Goal: Task Accomplishment & Management: Manage account settings

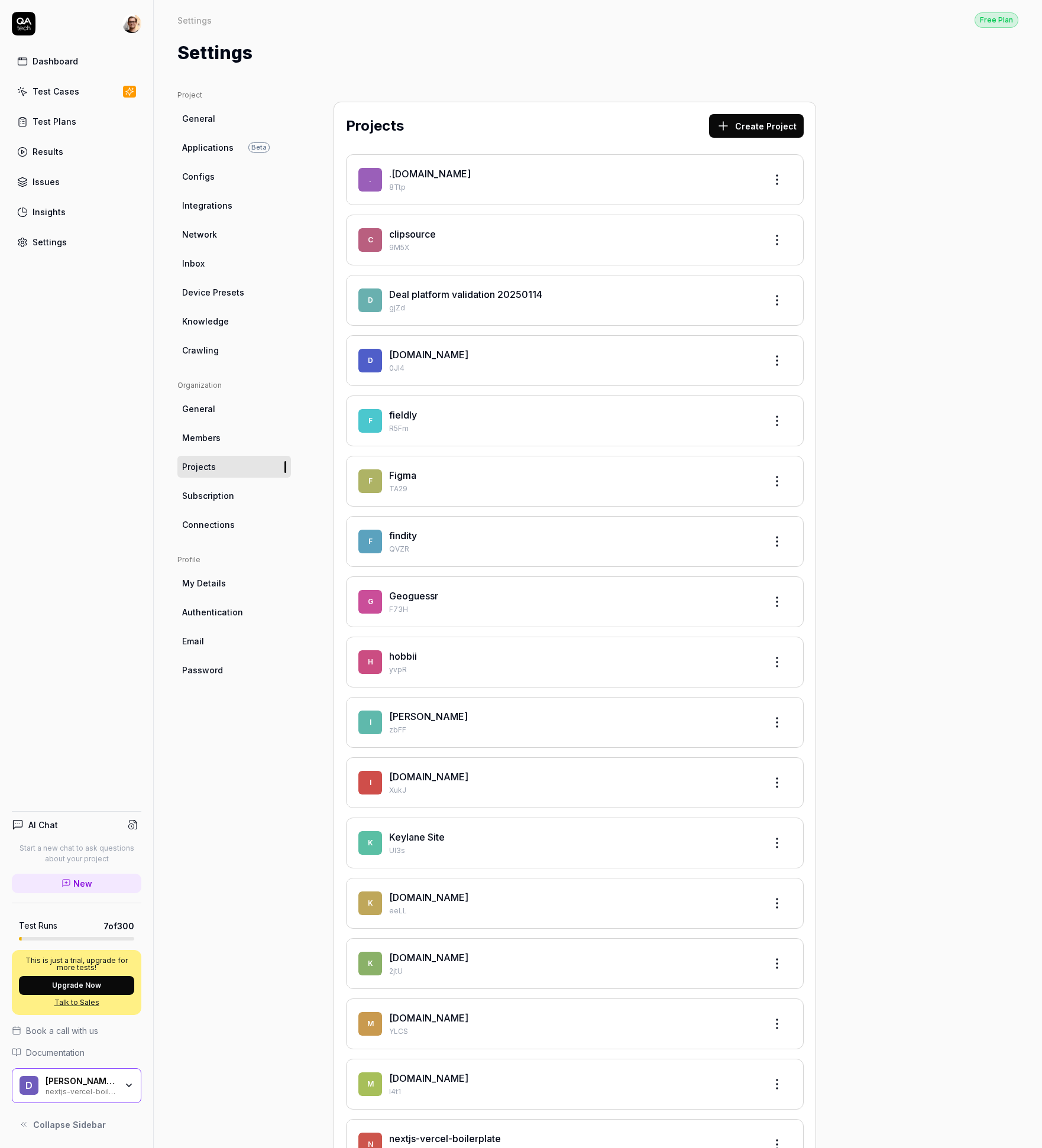
click at [232, 817] on div "Project General Applications Beta Configs Integrations Network Inbox Device Pre…" at bounding box center [234, 889] width 114 height 1599
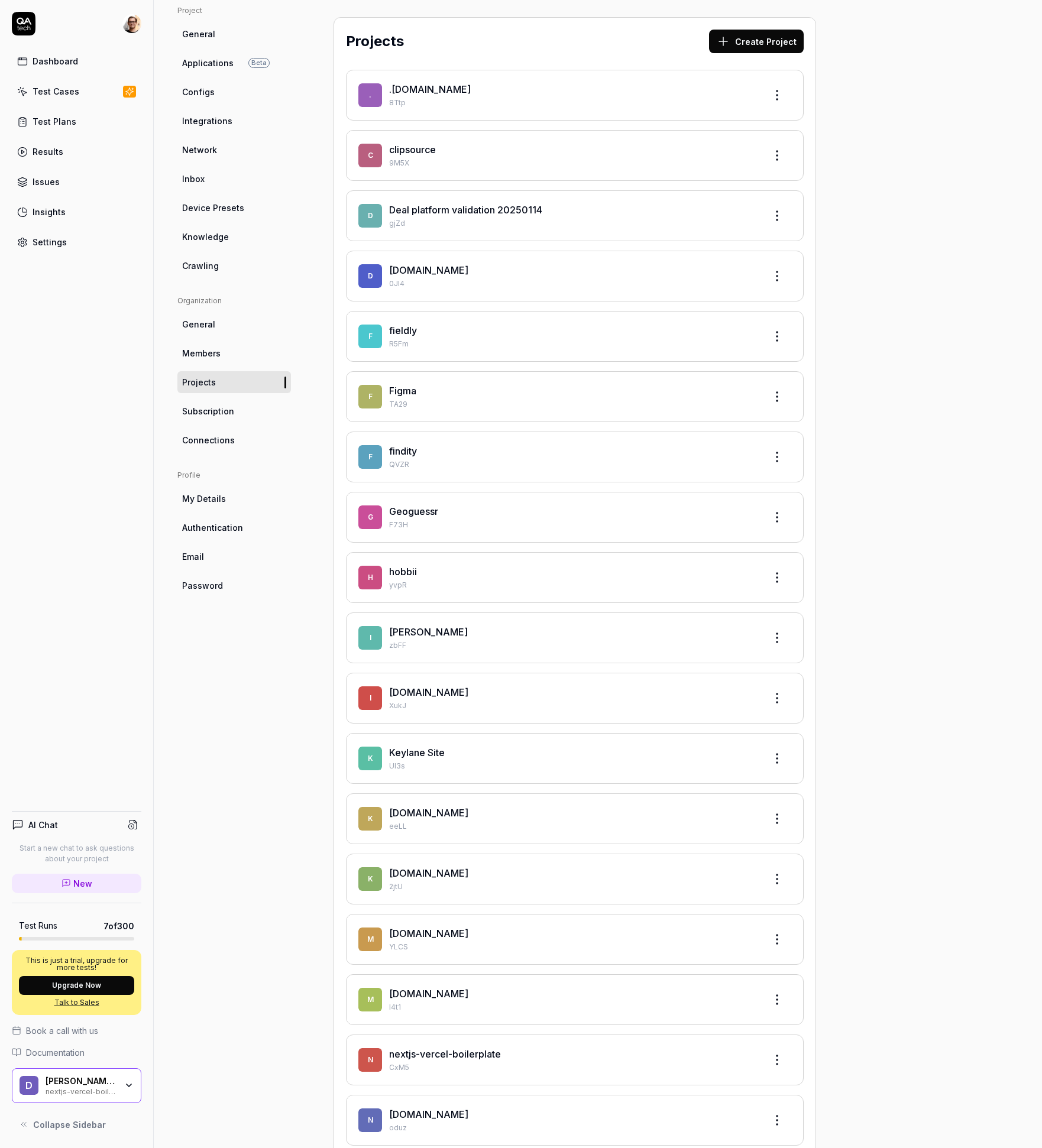
scroll to position [325, 0]
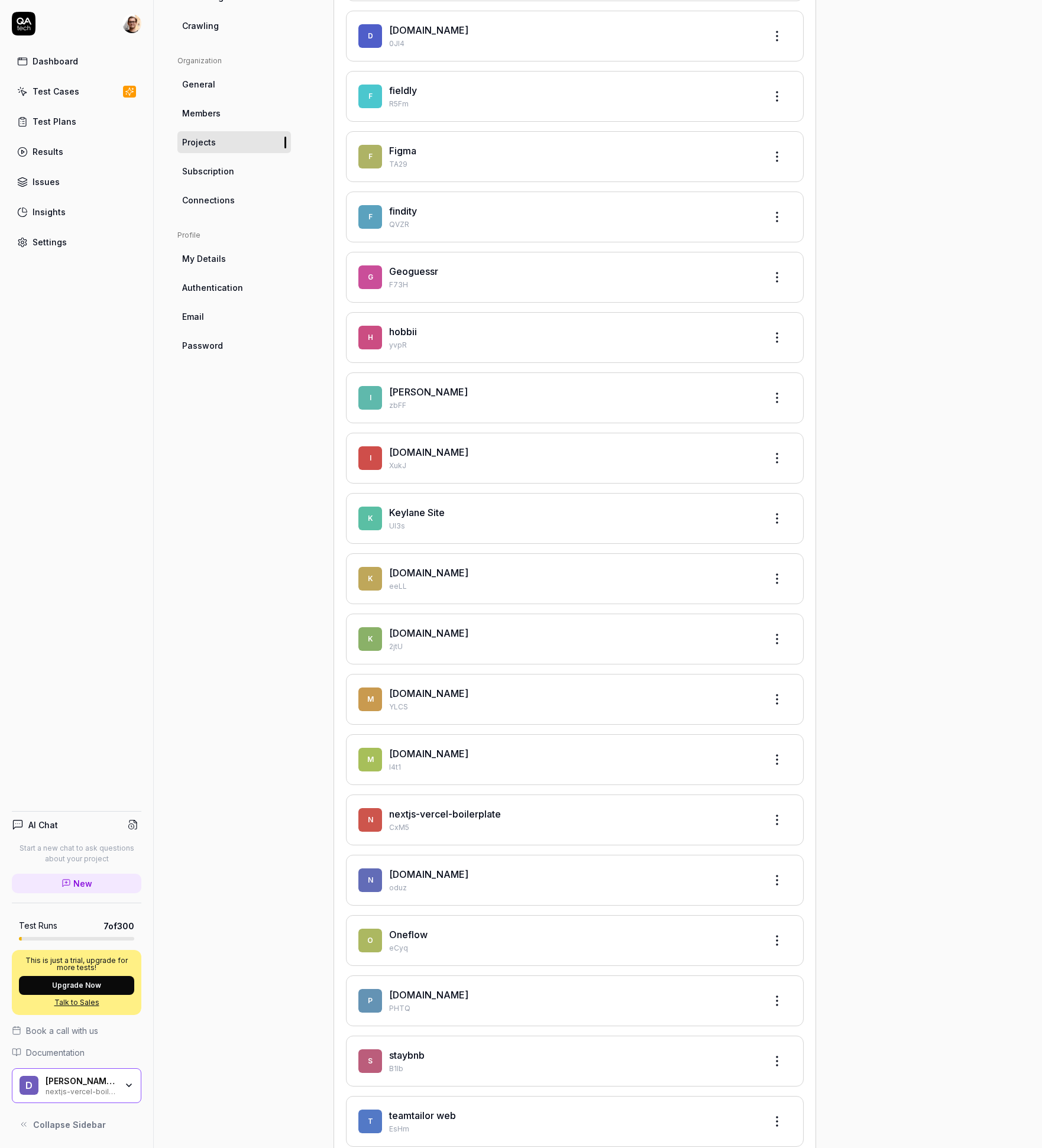
click at [129, 1090] on div "[PERSON_NAME] Growth Tests nextjs-vercel-boilerplate" at bounding box center [77, 1086] width 129 height 35
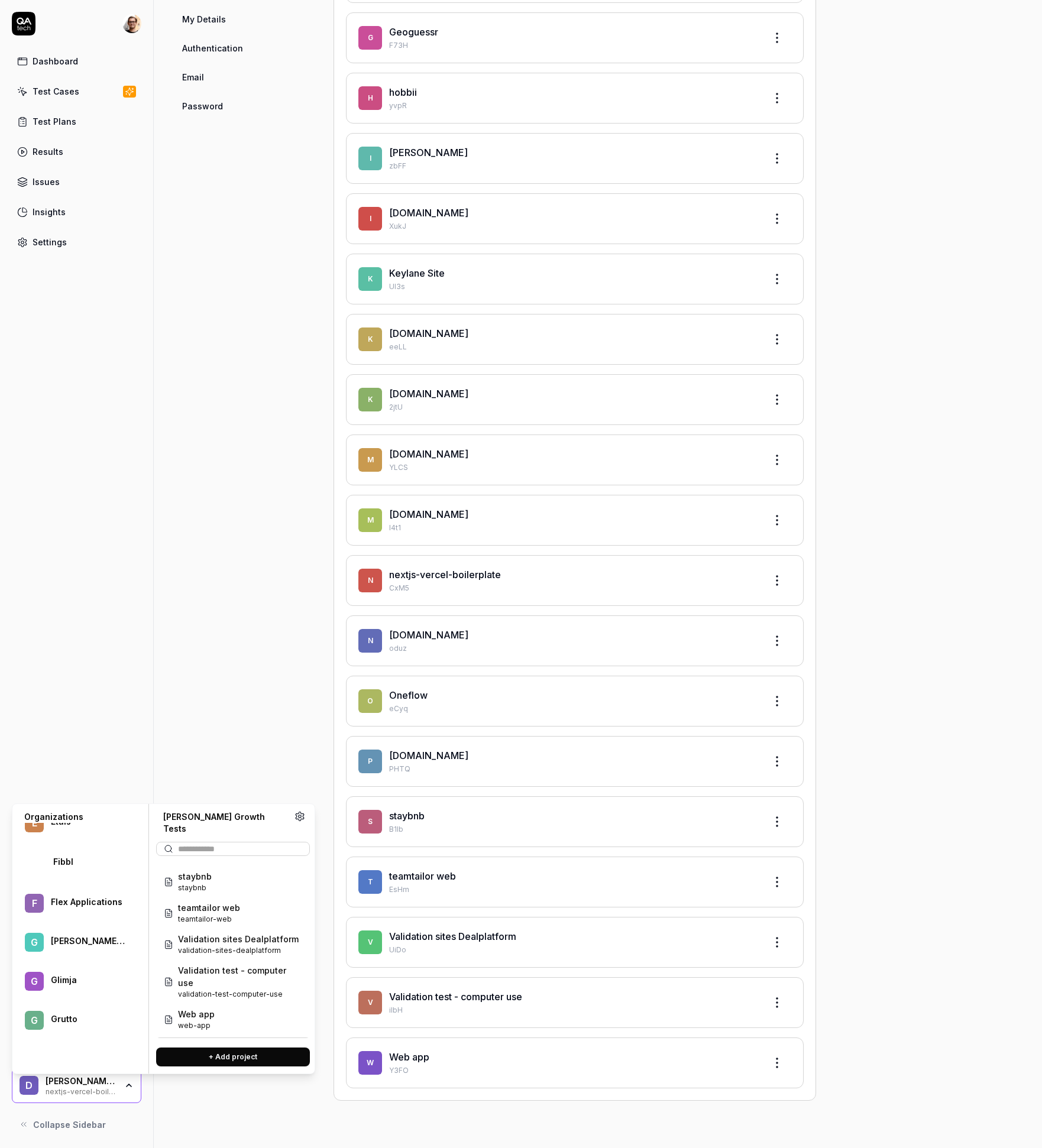
scroll to position [2164, 0]
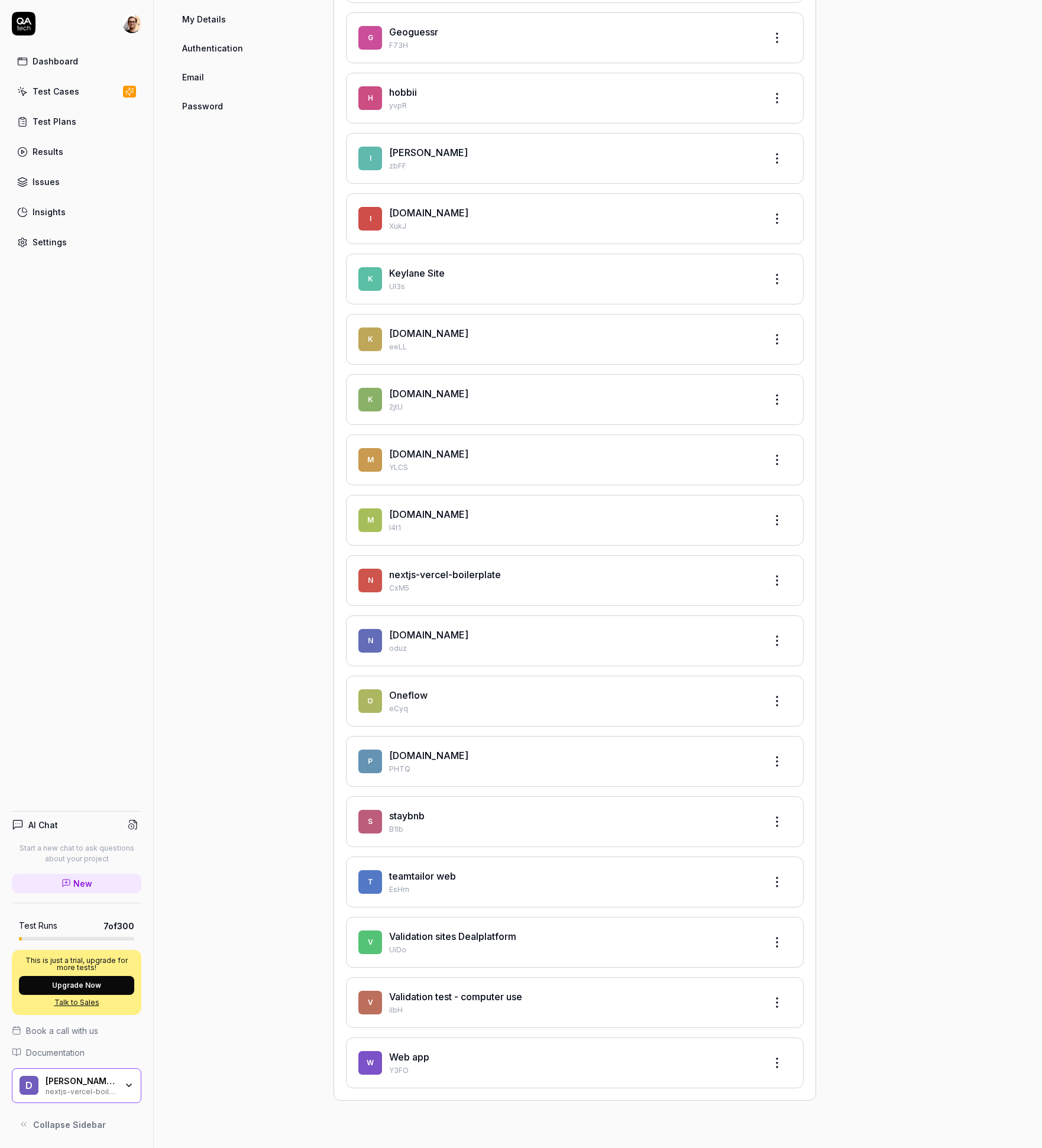
click at [126, 758] on div "Dashboard Test Cases Test Plans Results Issues Insights Settings AI Chat Start …" at bounding box center [77, 574] width 154 height 1148
click at [97, 748] on div "Dashboard Test Cases Test Plans Results Issues Insights Settings AI Chat Start …" at bounding box center [77, 574] width 154 height 1148
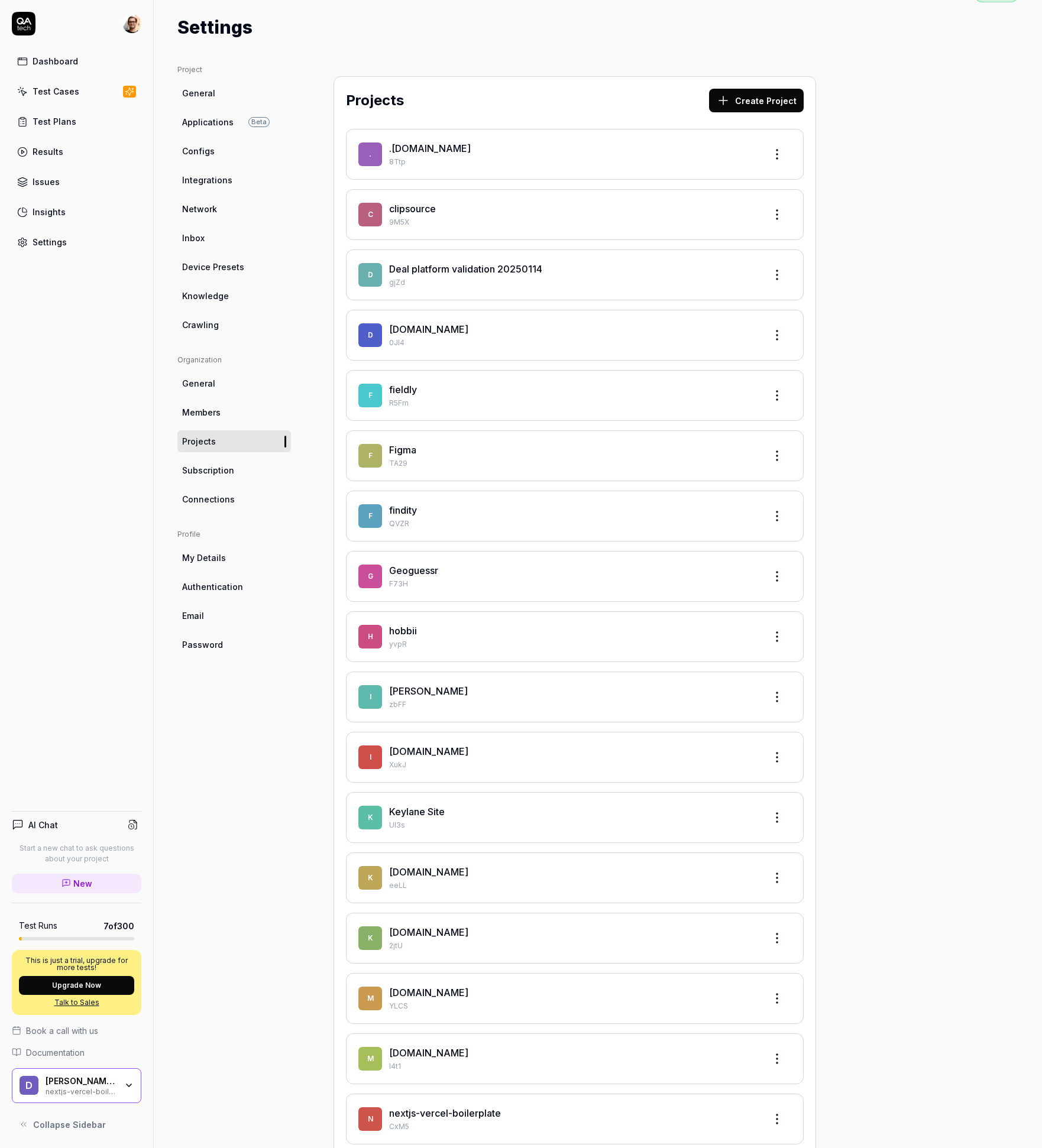
scroll to position [0, 0]
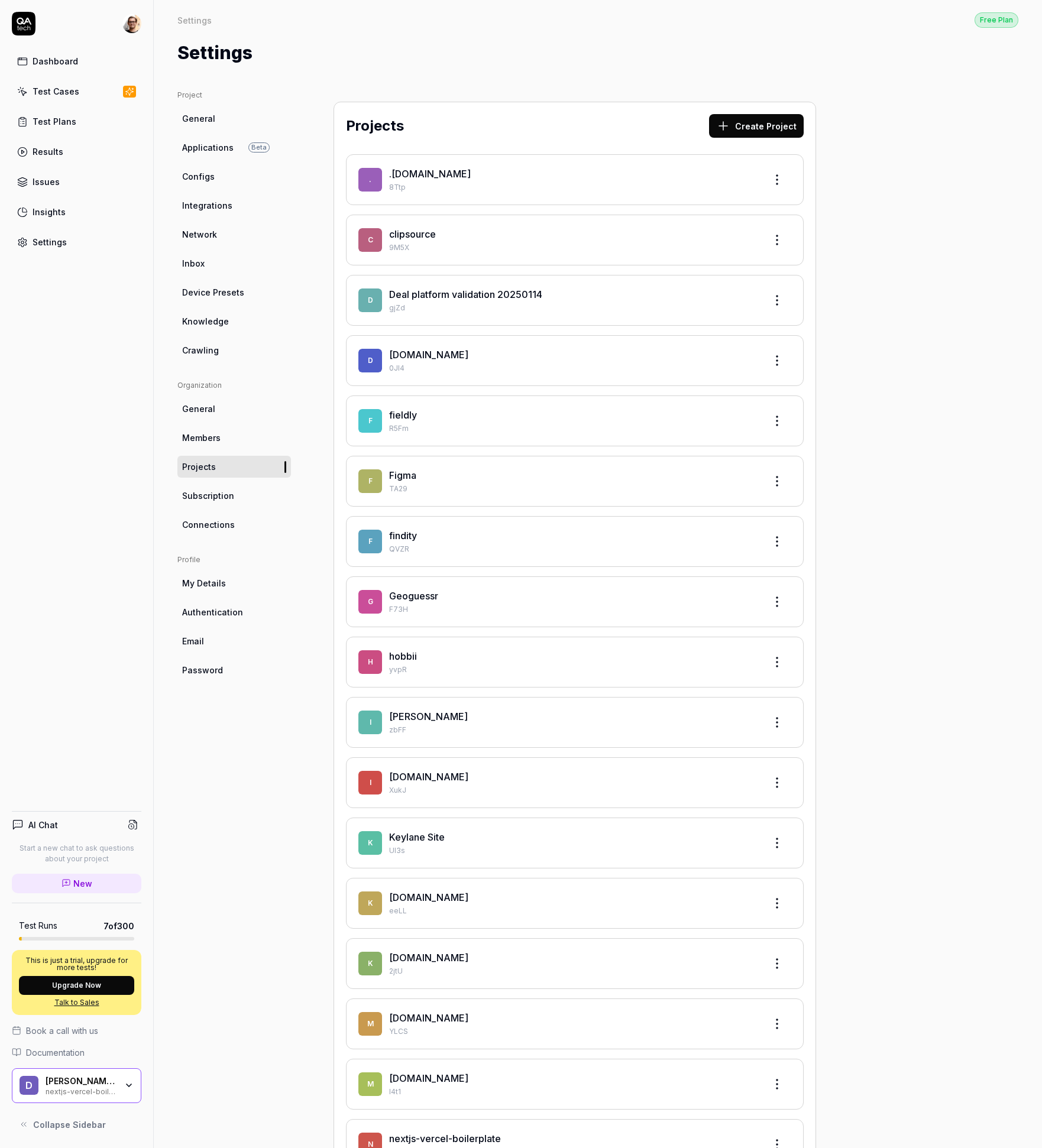
click at [116, 1085] on div "[PERSON_NAME] Growth Tests" at bounding box center [80, 1081] width 71 height 11
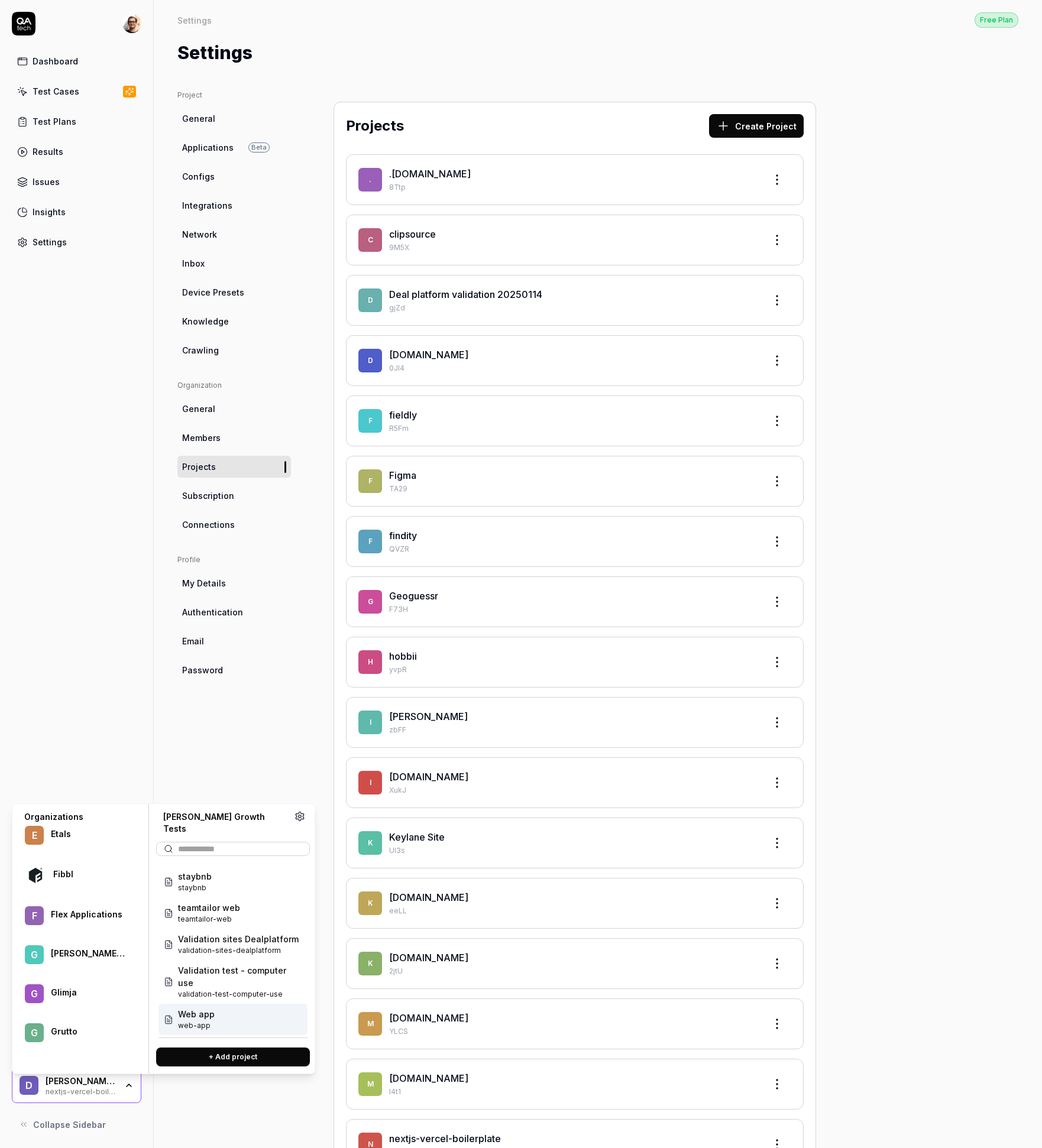
scroll to position [651, 0]
click at [107, 742] on div "Dashboard Test Cases Test Plans Results Issues Insights Settings AI Chat Start …" at bounding box center [77, 574] width 154 height 1148
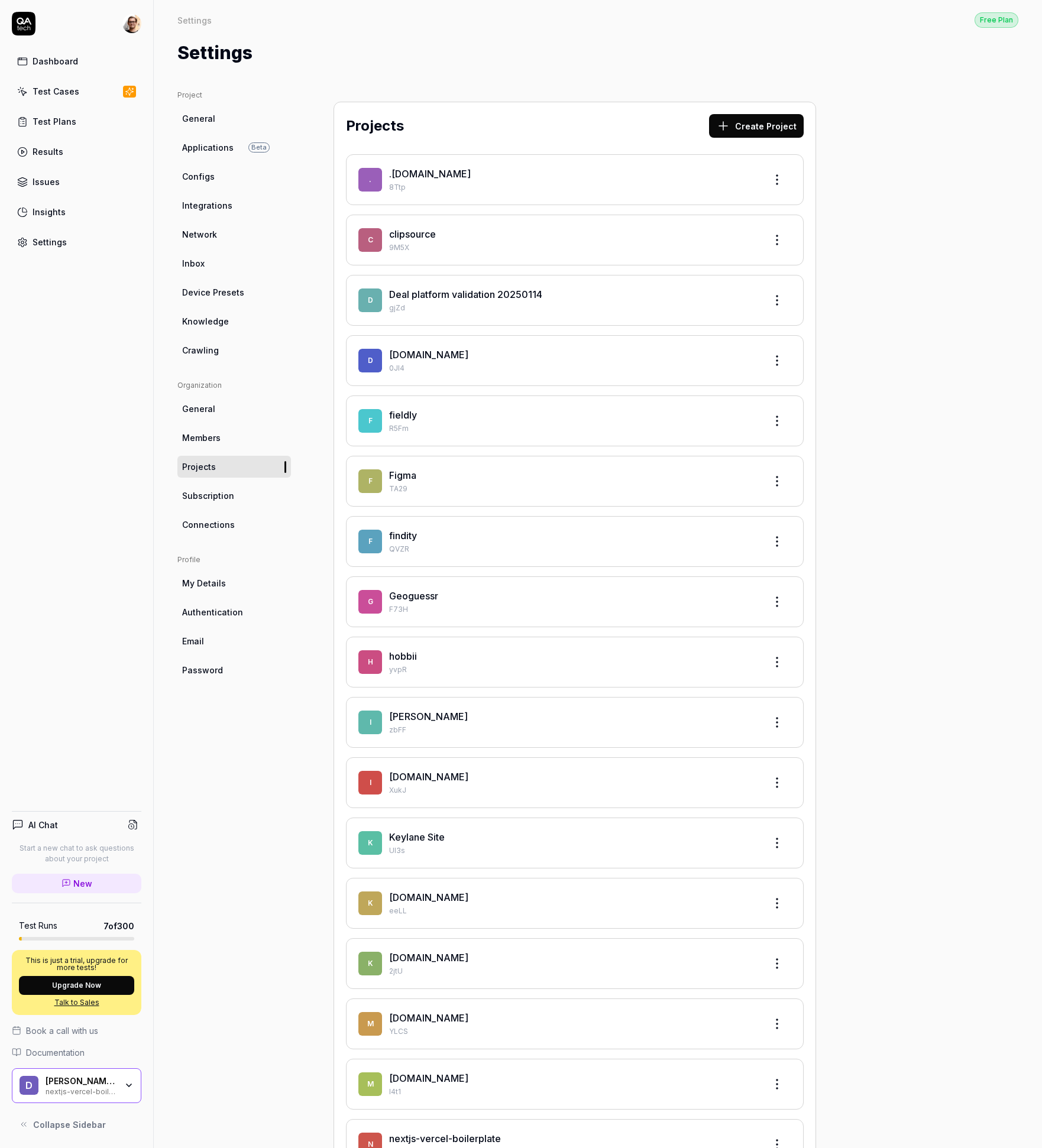
click at [95, 1086] on div "nextjs-vercel-boilerplate" at bounding box center [80, 1091] width 71 height 9
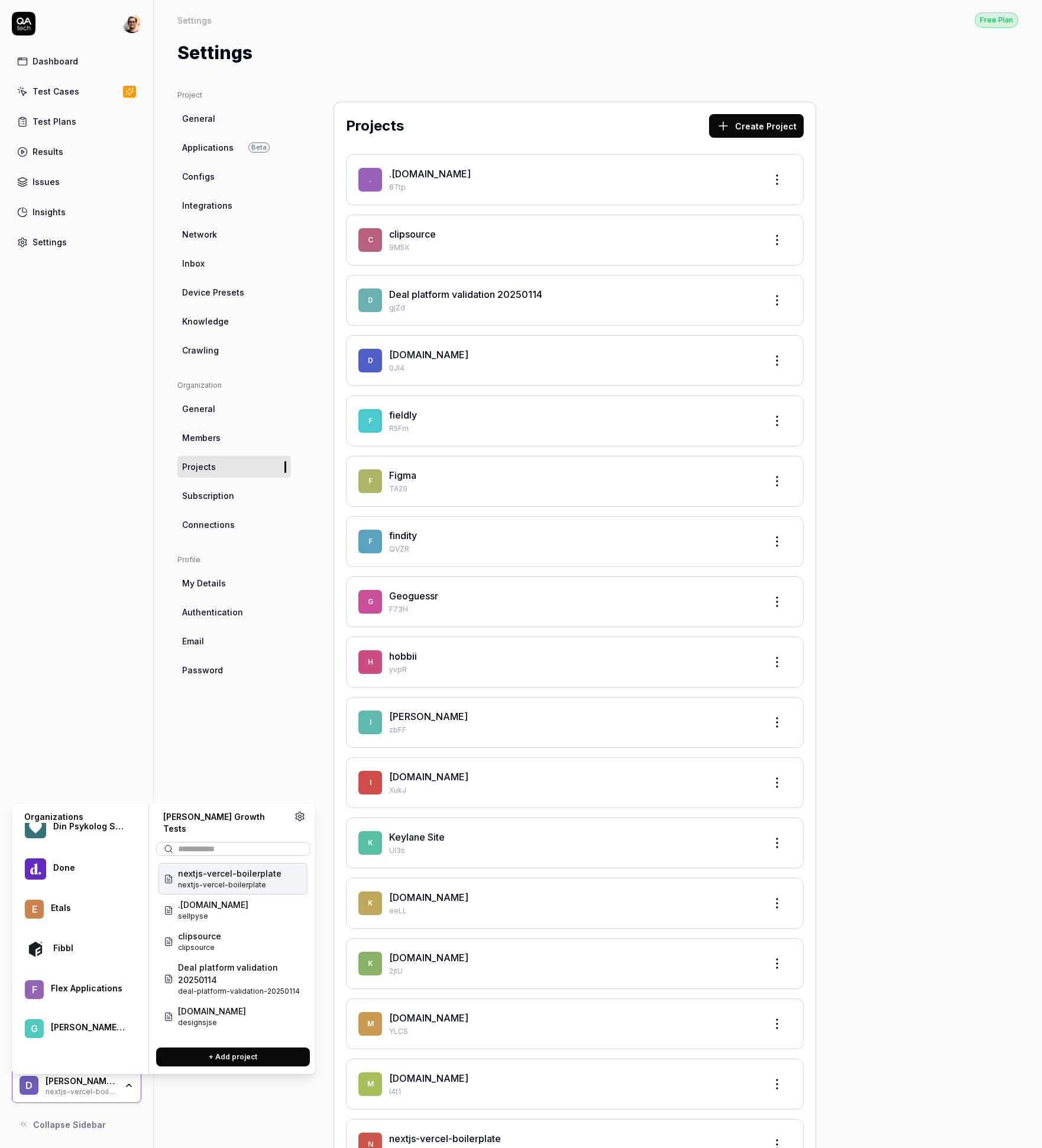
scroll to position [627, 0]
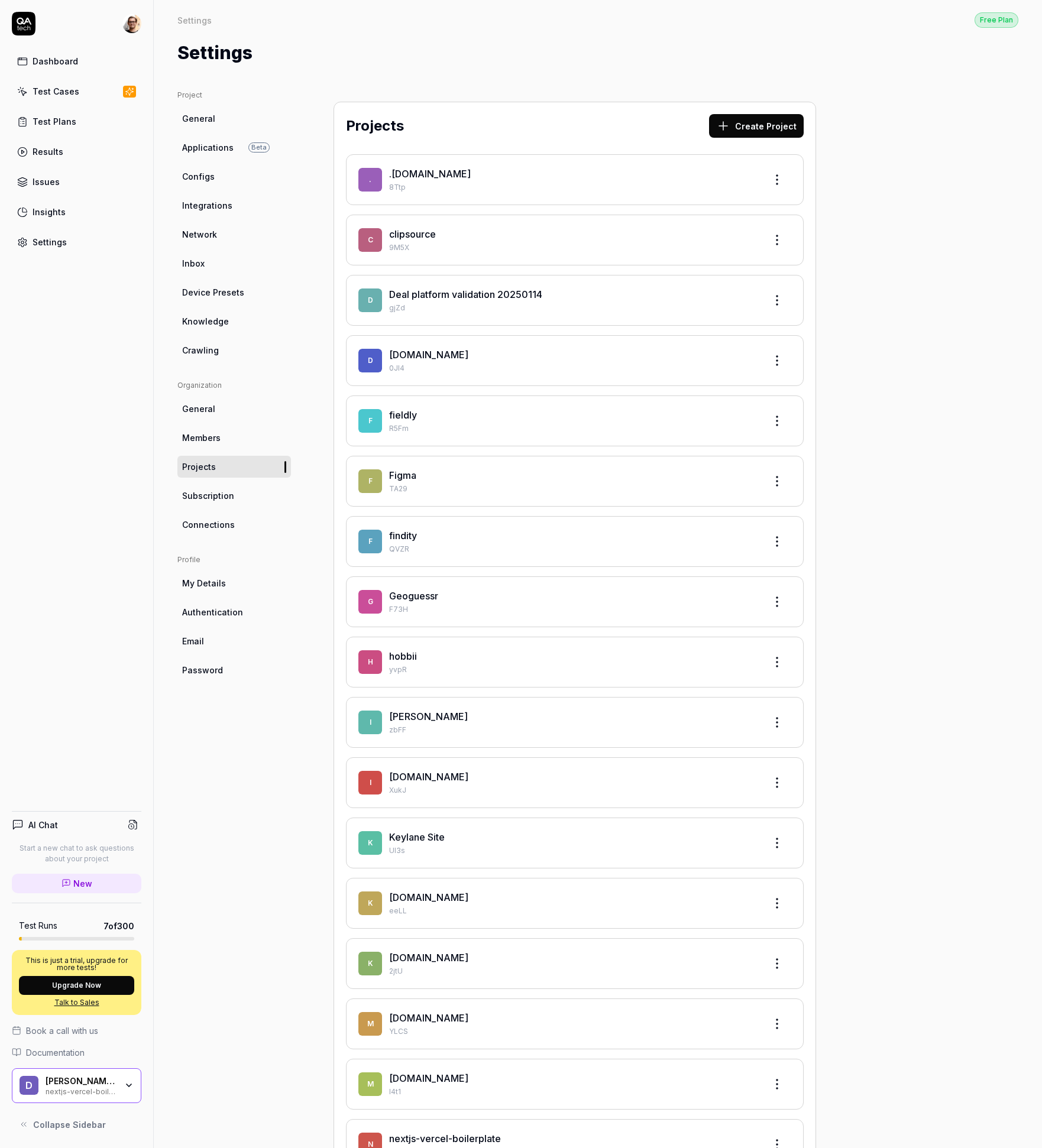
drag, startPoint x: 168, startPoint y: 632, endPoint x: 166, endPoint y: 384, distance: 248.0
click at [168, 632] on div "Project General Applications Beta Configs Integrations Network Inbox Device Pre…" at bounding box center [598, 889] width 888 height 1646
click at [135, 29] on html "Dashboard Test Cases Test Plans Results Issues Insights Settings AI Chat Start …" at bounding box center [521, 574] width 1042 height 1148
click at [109, 124] on div "Admin" at bounding box center [78, 129] width 131 height 26
click at [208, 181] on link "Organizations" at bounding box center [205, 177] width 104 height 26
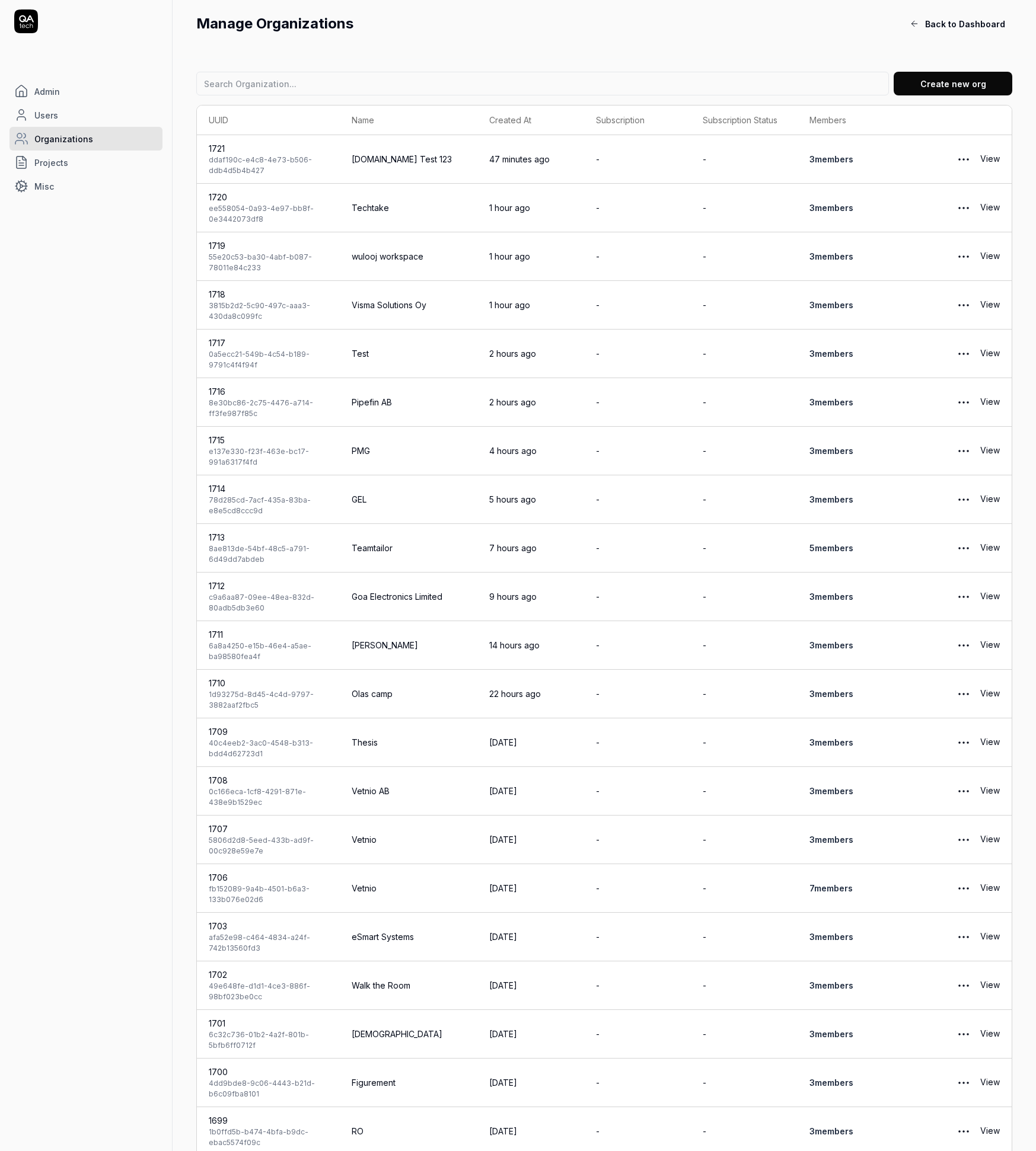
click at [926, 81] on button "Create new org" at bounding box center [953, 84] width 118 height 24
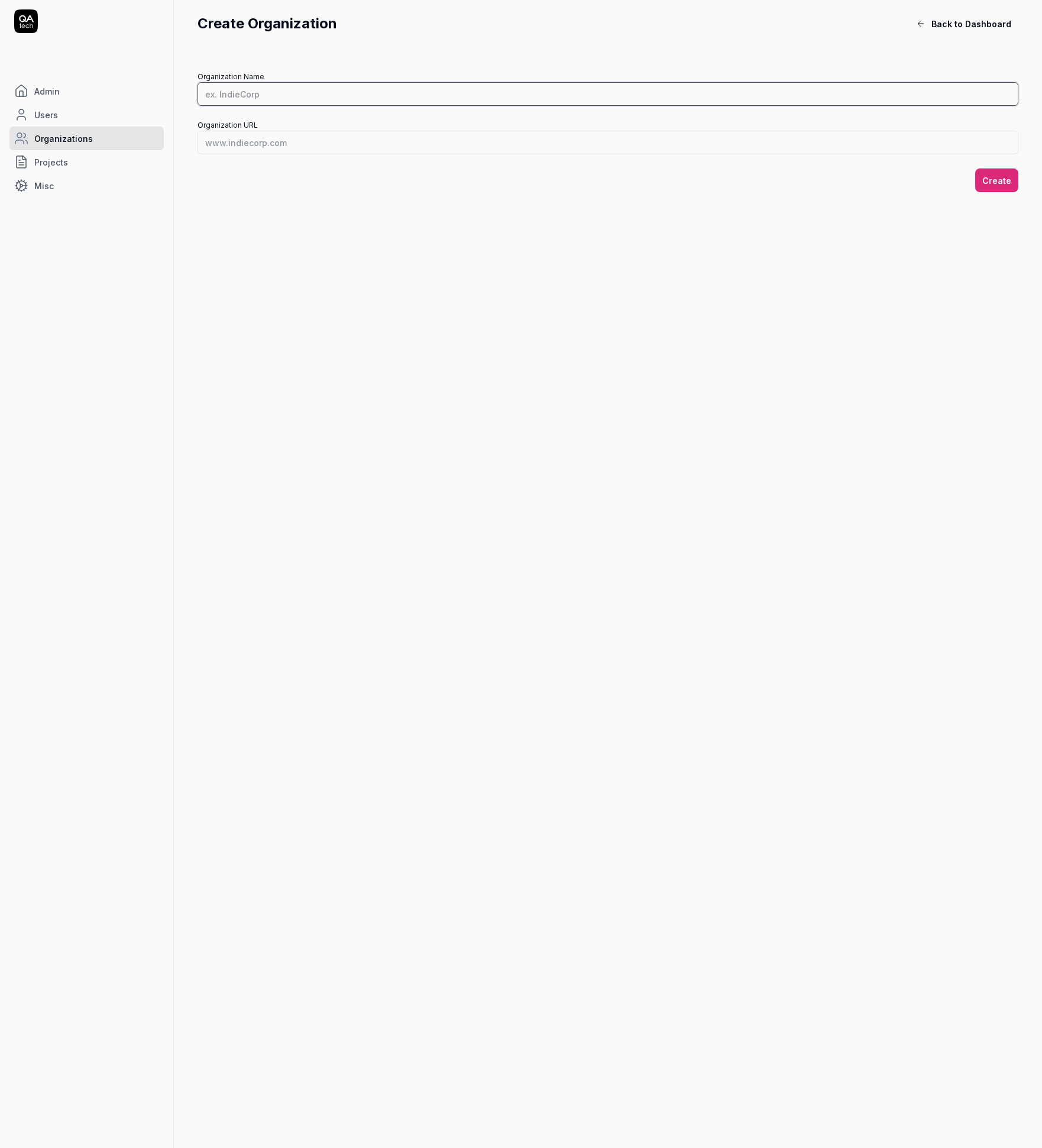
click at [262, 87] on input "Organization Name" at bounding box center [607, 94] width 821 height 24
type input "[PERSON_NAME]-github-test"
click at [1004, 185] on button "Create" at bounding box center [997, 180] width 43 height 24
paste input "[PERSON_NAME]-github-test"
type input "daniels-github-test.com"
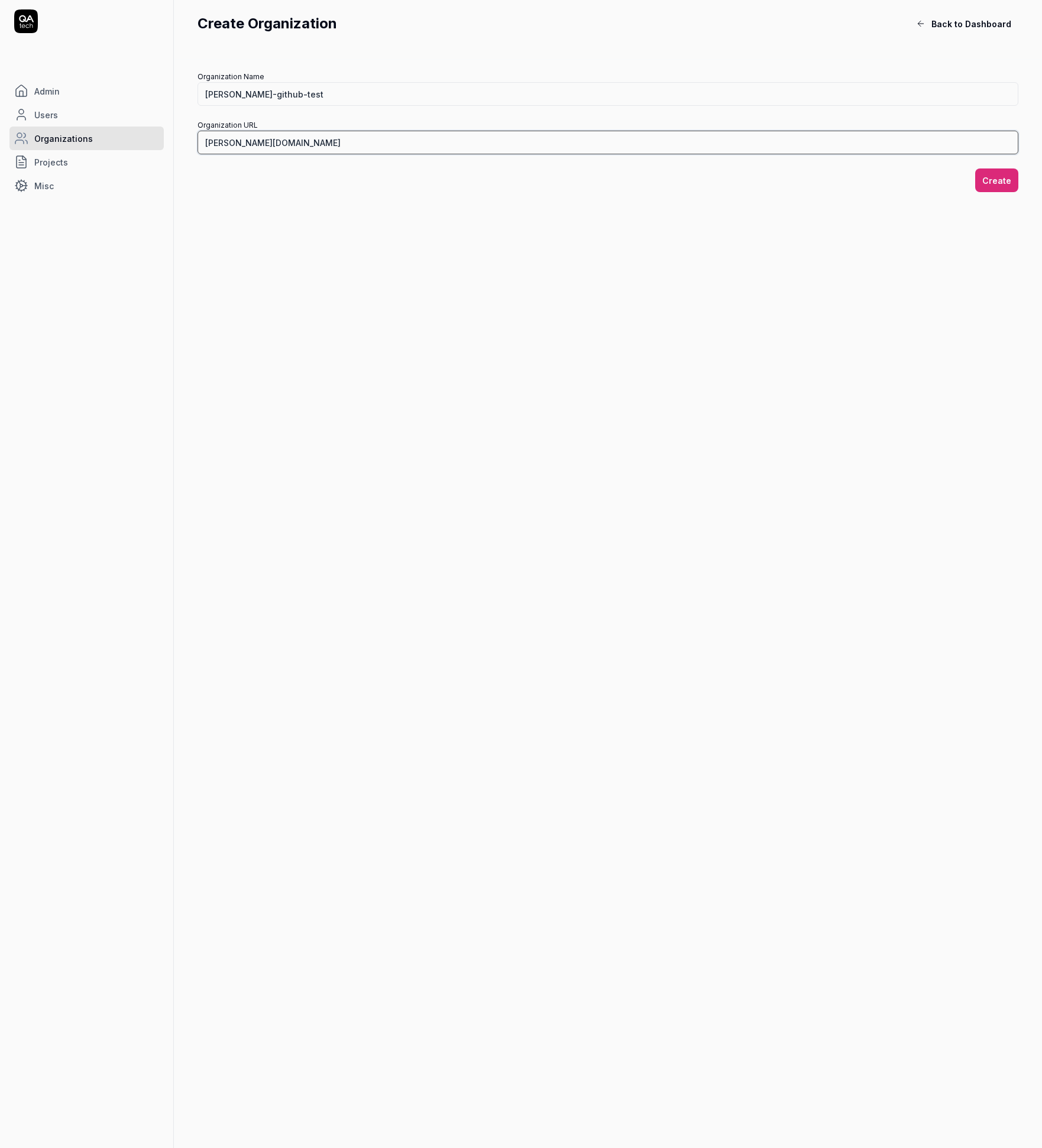
click at [975, 168] on button "Create" at bounding box center [997, 180] width 43 height 24
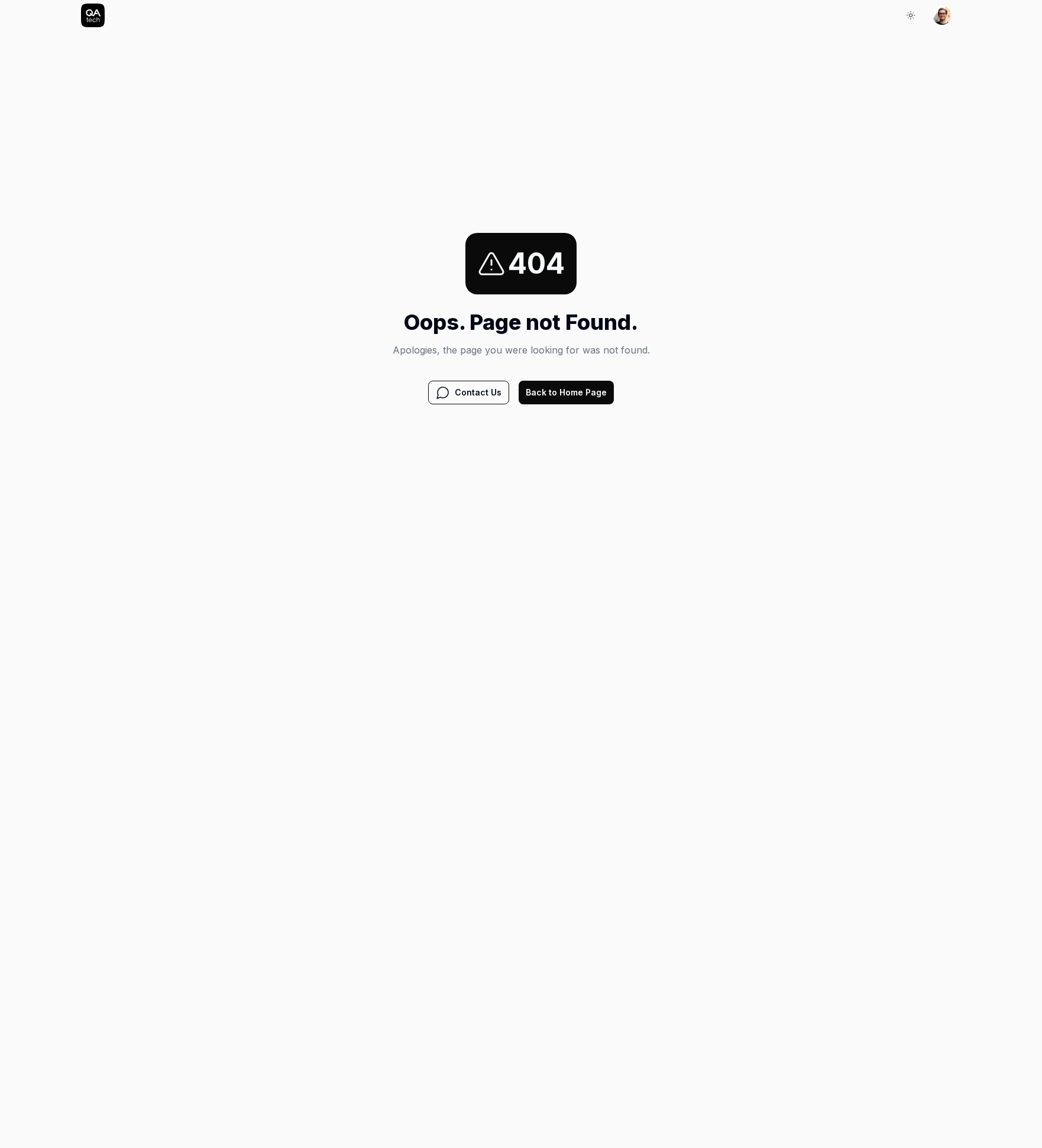
click at [589, 389] on button "Back to Home Page" at bounding box center [567, 393] width 95 height 24
click at [578, 399] on button "Back to Home Page" at bounding box center [567, 393] width 95 height 24
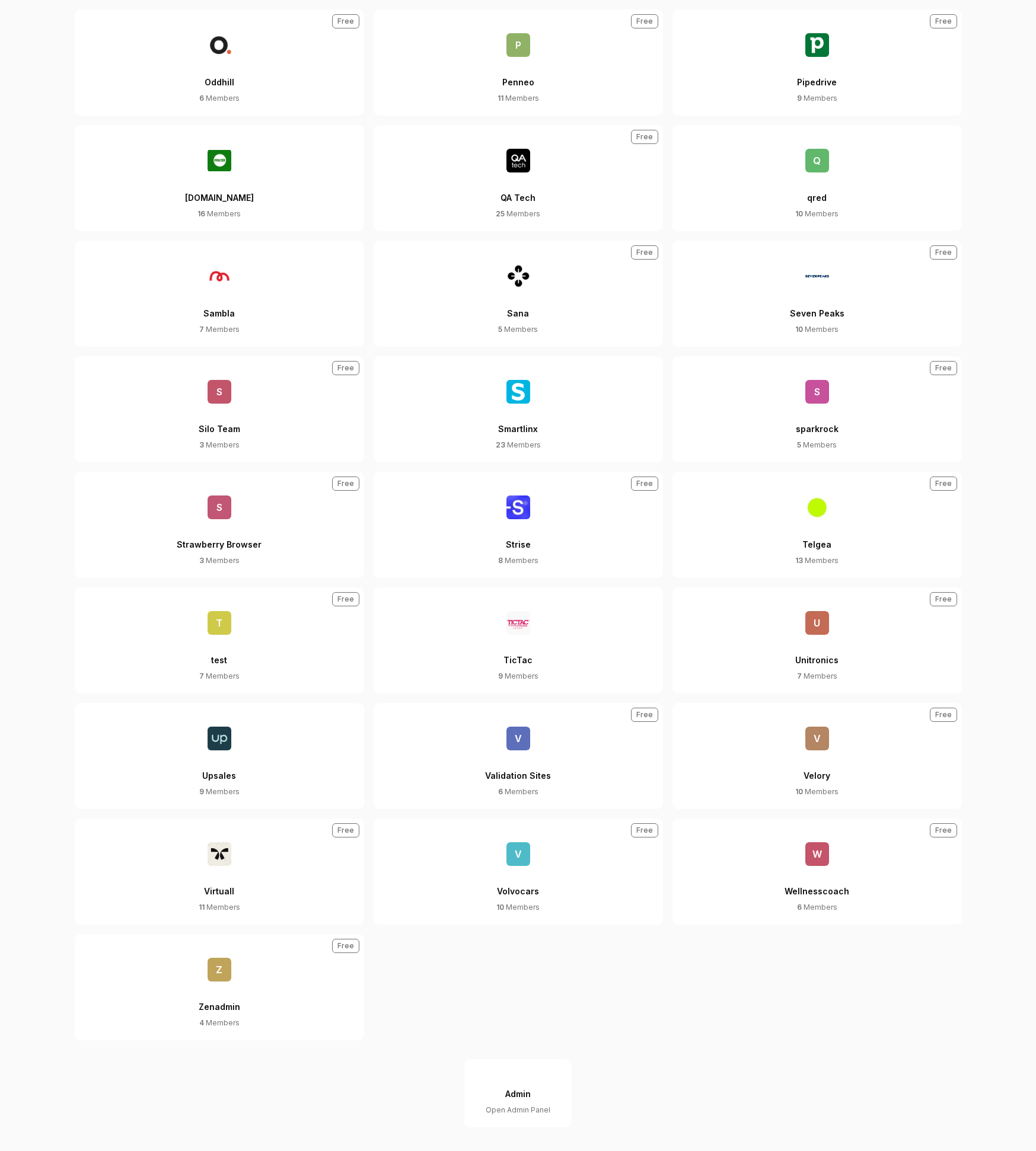
scroll to position [23, 0]
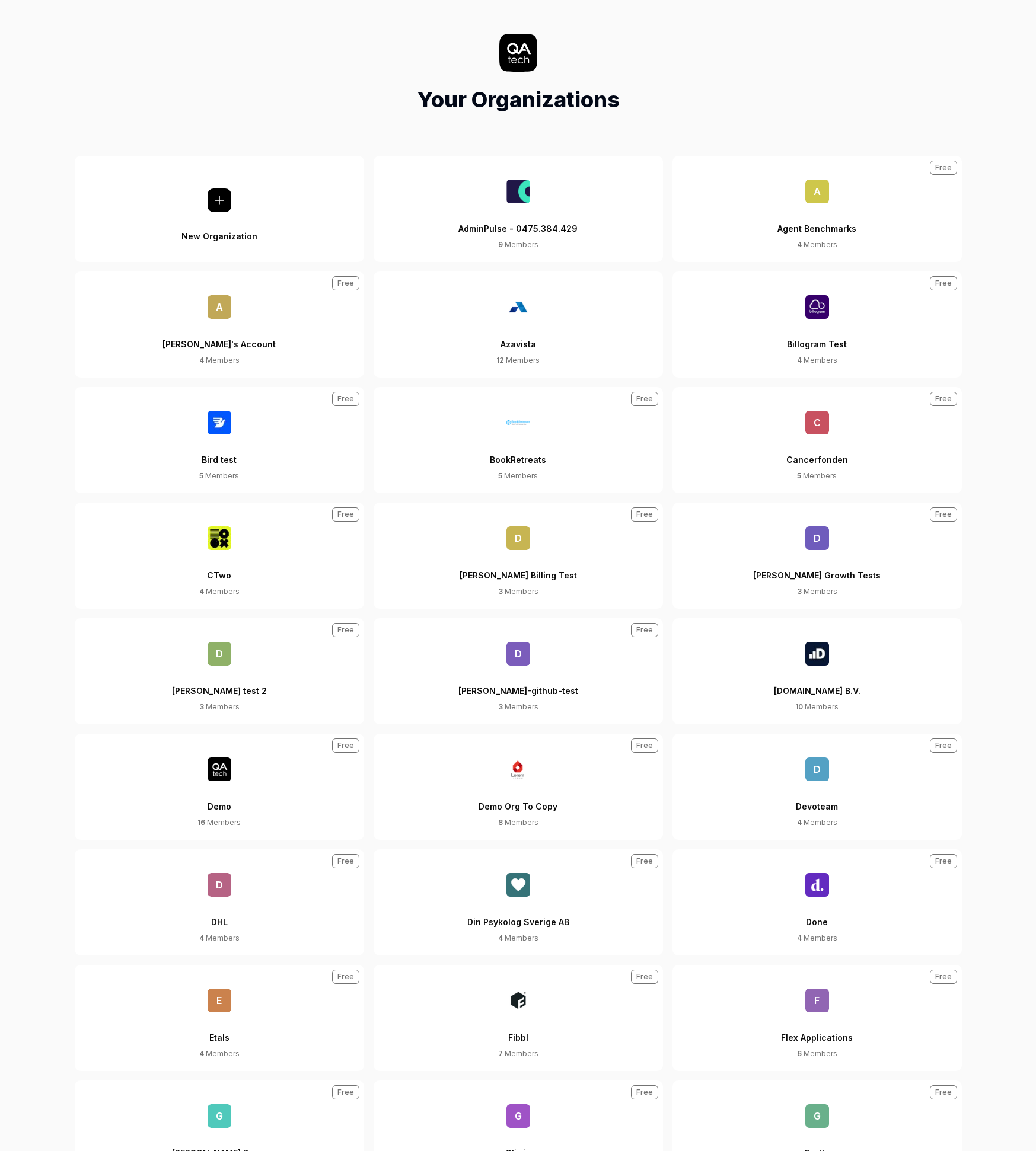
click at [550, 210] on div "AdminPulse - 0475.384.429" at bounding box center [518, 221] width 119 height 36
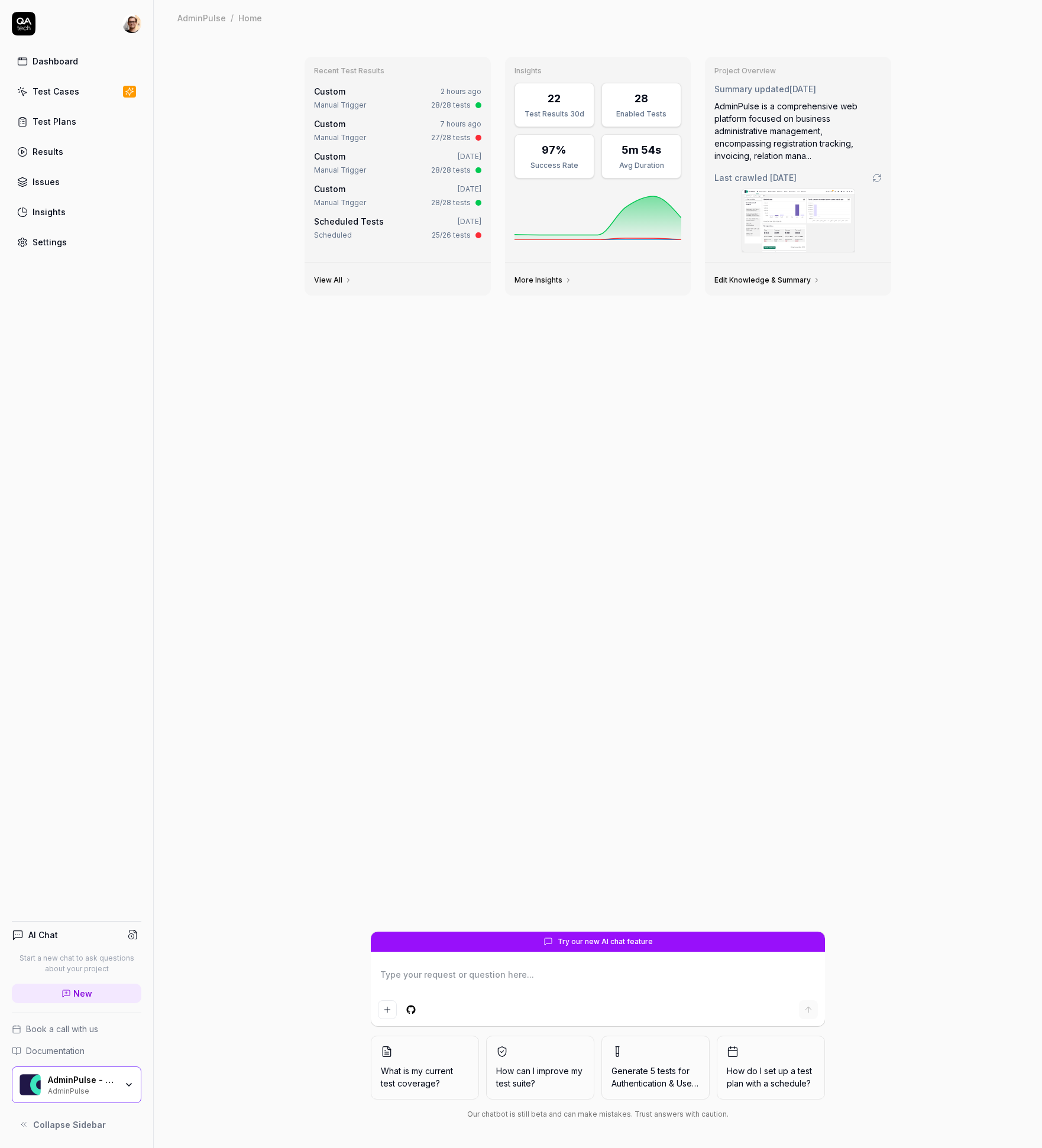
click at [106, 1092] on div "AdminPulse" at bounding box center [82, 1090] width 68 height 9
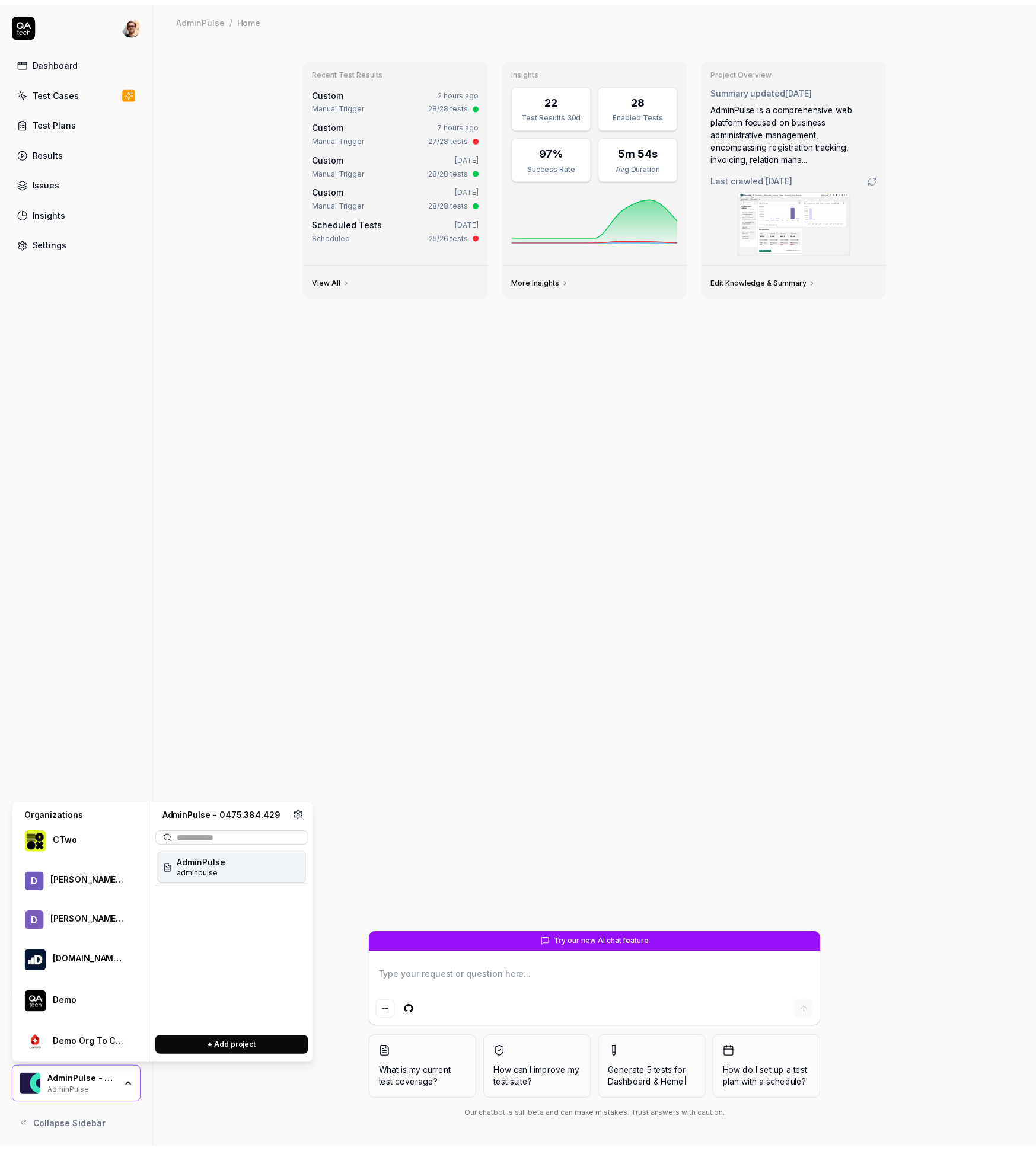
scroll to position [332, 0]
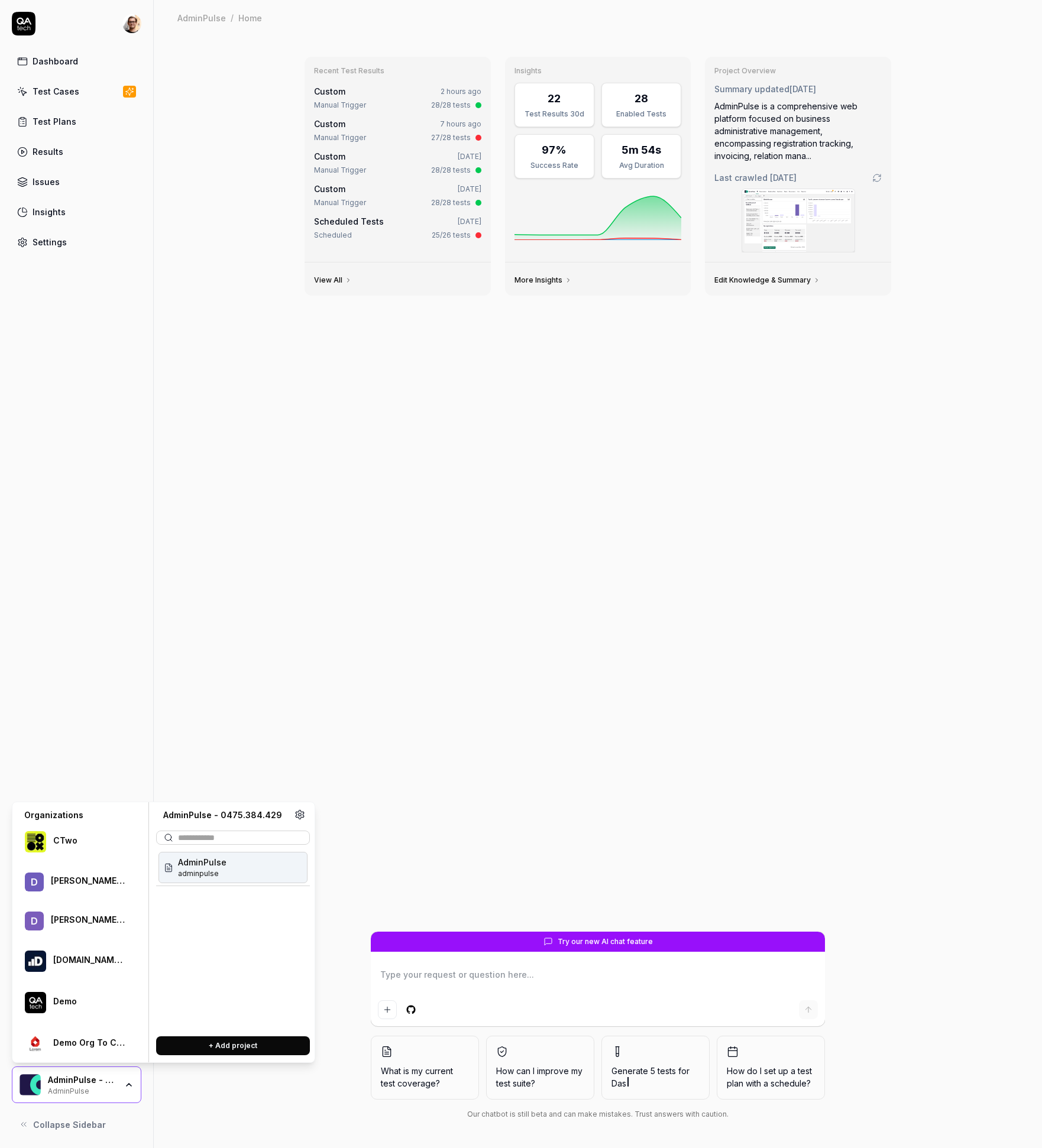
click at [85, 929] on div "d daniels-github-test" at bounding box center [79, 921] width 124 height 35
click at [202, 865] on span "Demo CRM" at bounding box center [200, 862] width 45 height 13
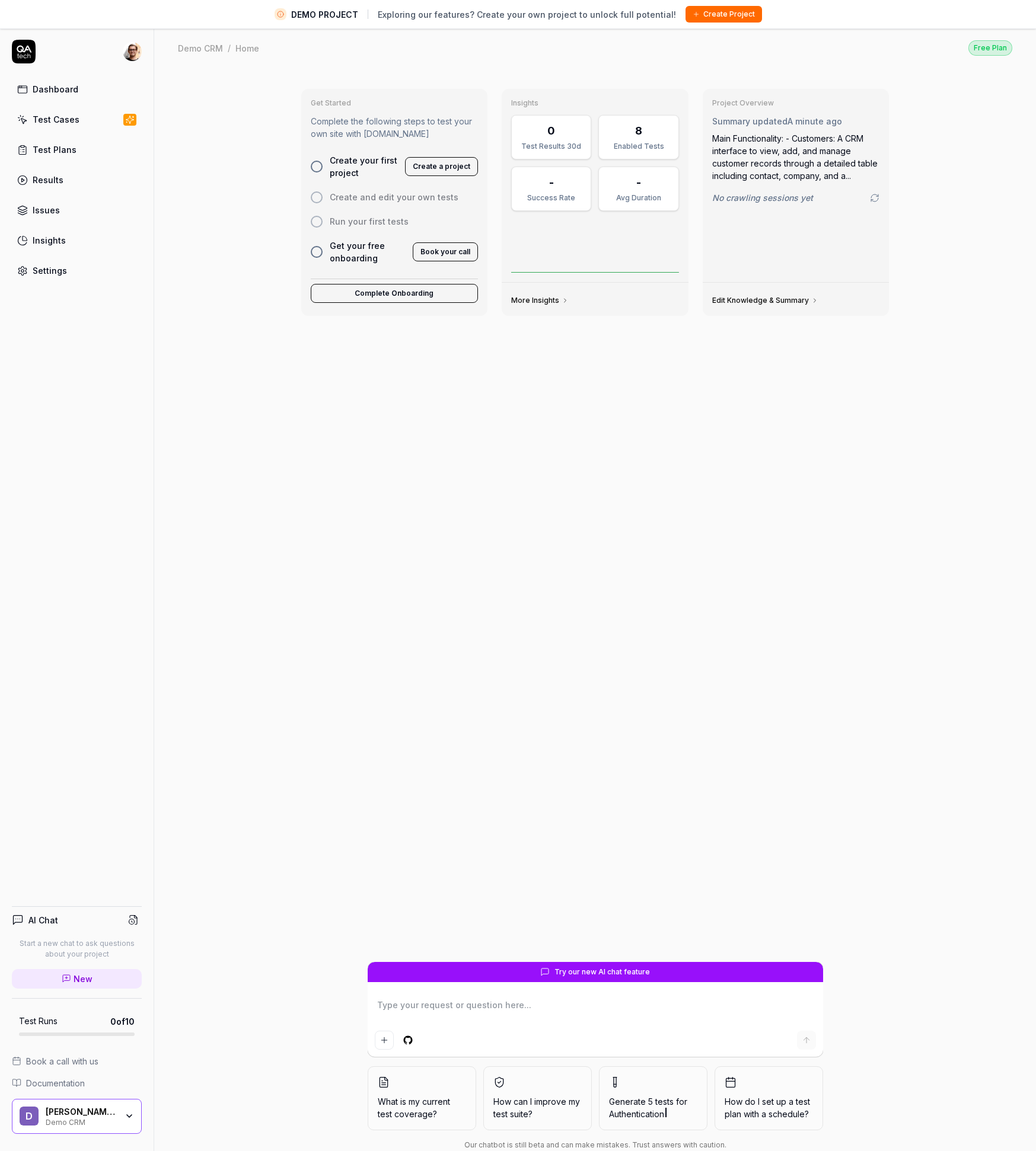
type textarea "*"
click at [131, 272] on link "Settings" at bounding box center [77, 270] width 130 height 23
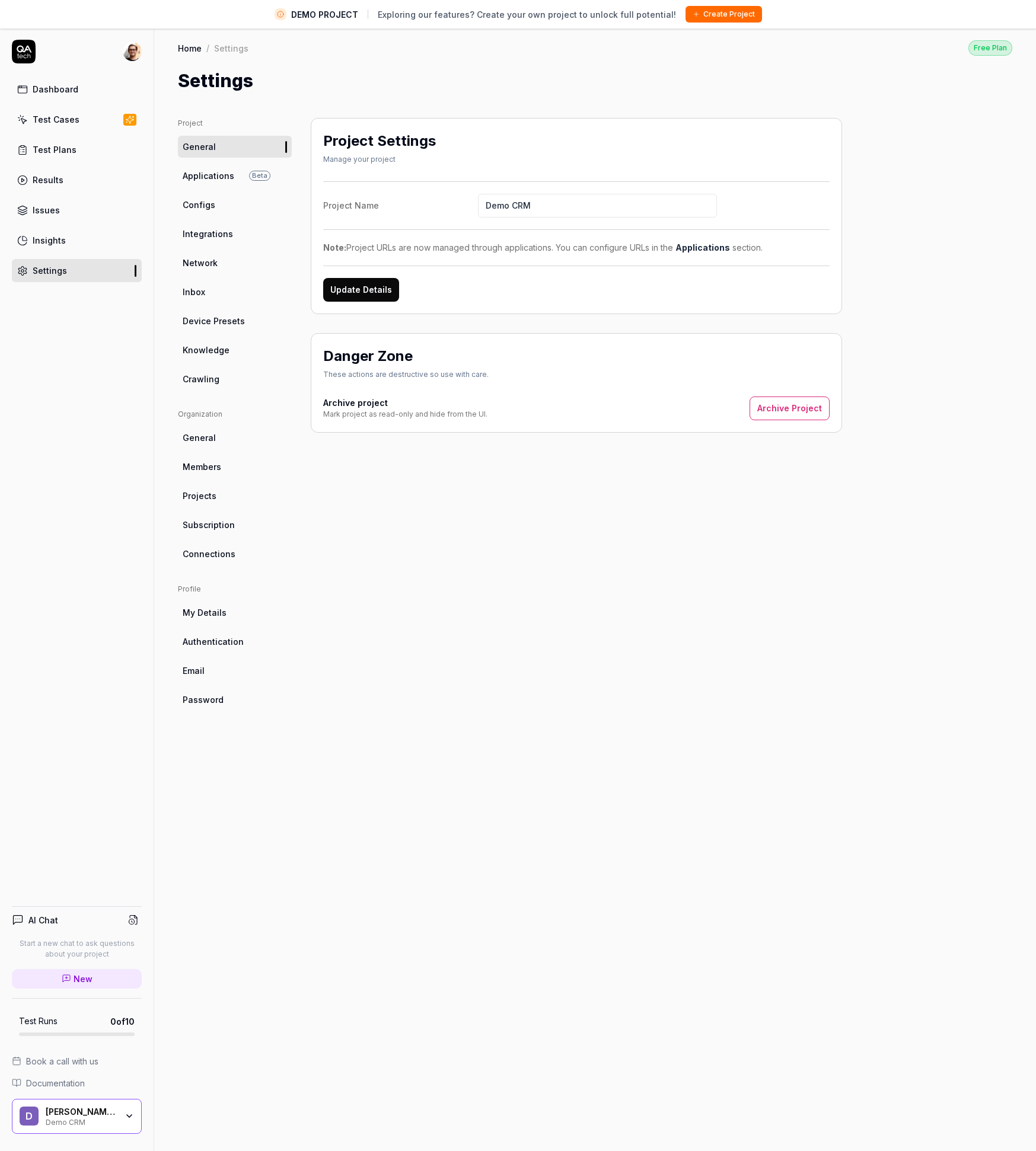
click at [233, 565] on div "Project General Applications Beta Configs Integrations Network Inbox Device Pre…" at bounding box center [234, 637] width 114 height 1038
click at [229, 556] on span "Connections" at bounding box center [209, 554] width 53 height 13
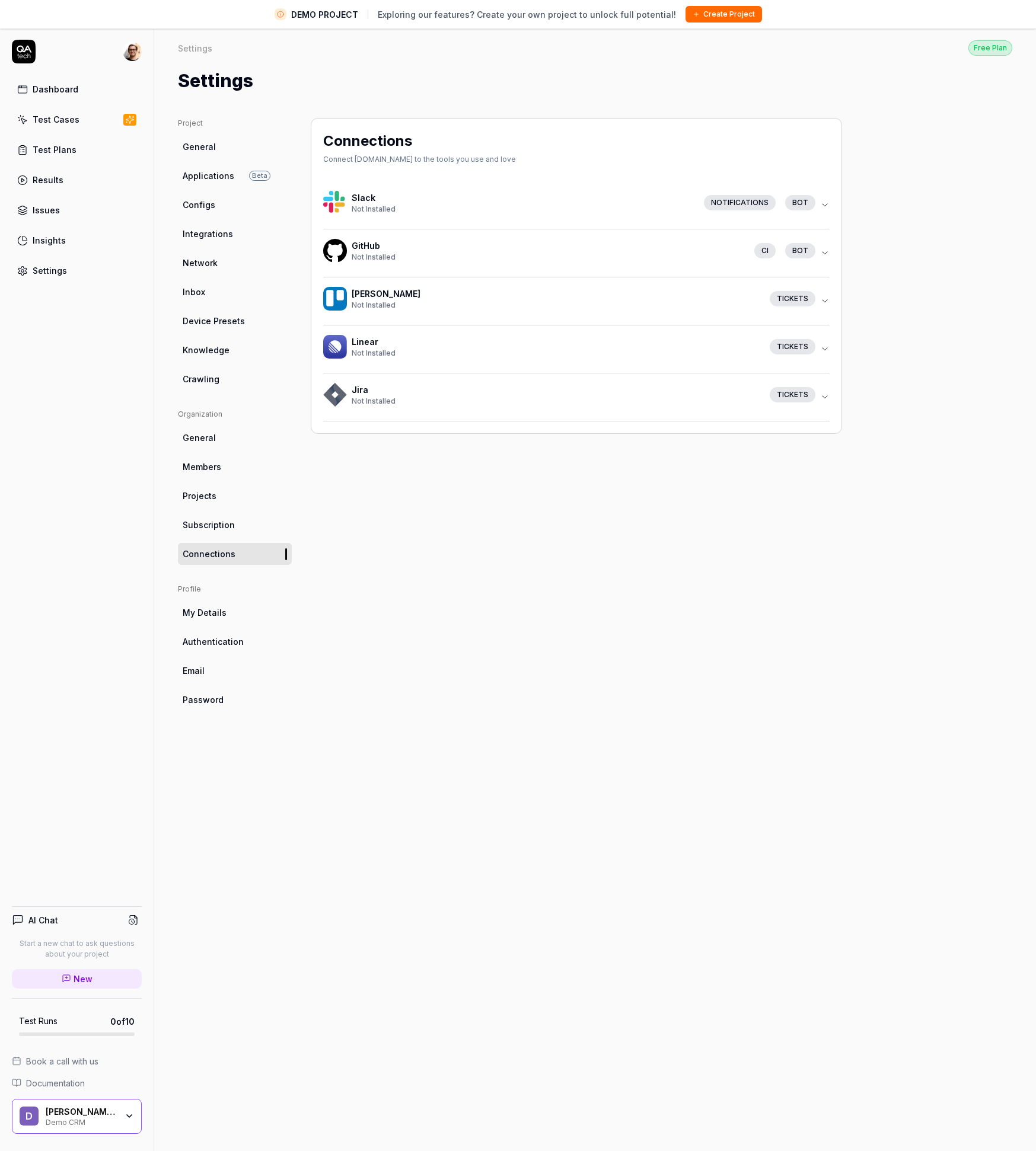
click at [690, 252] on div "Not Installed" at bounding box center [548, 257] width 393 height 11
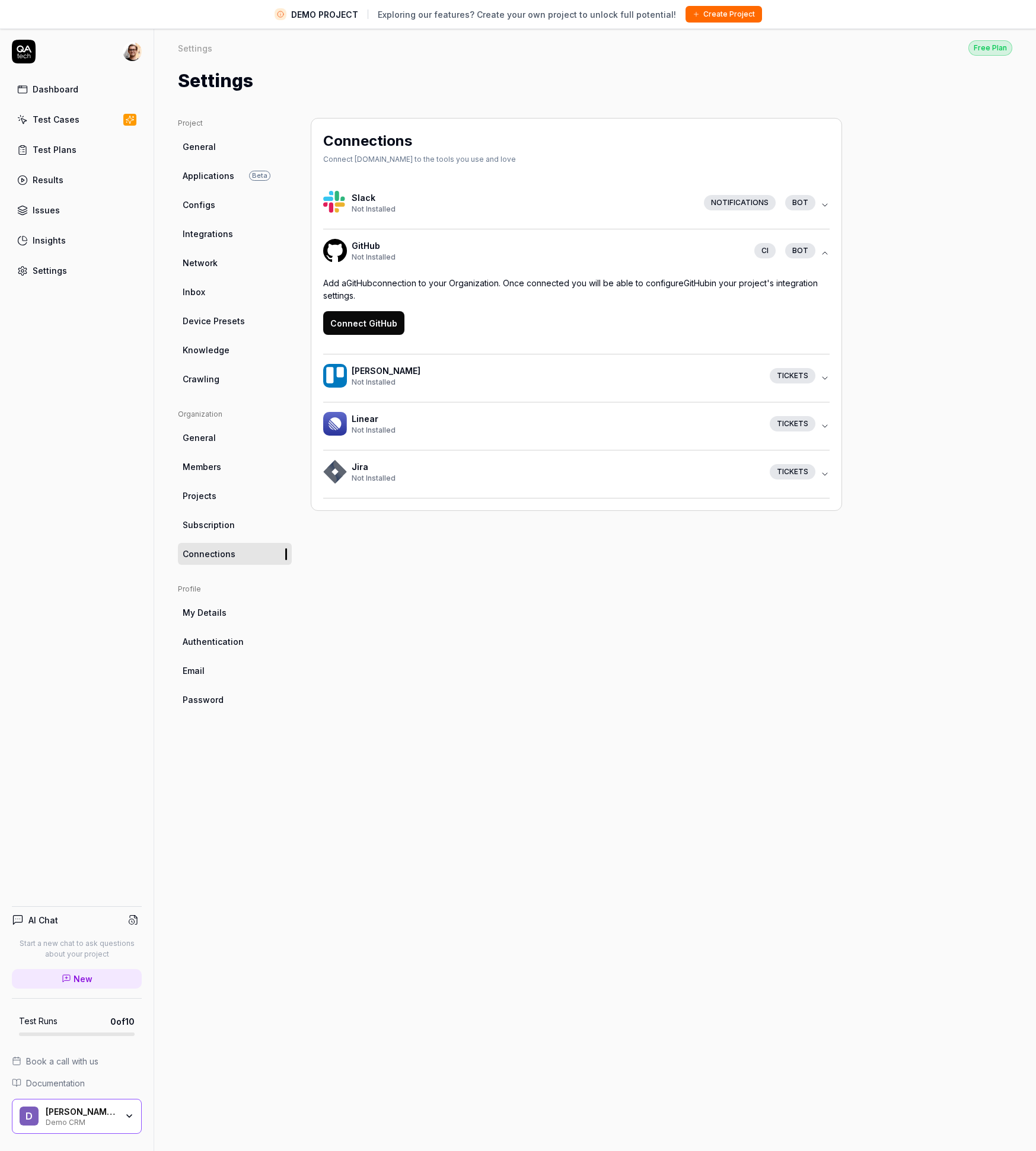
click at [354, 327] on button "Connect GitHub" at bounding box center [363, 323] width 81 height 24
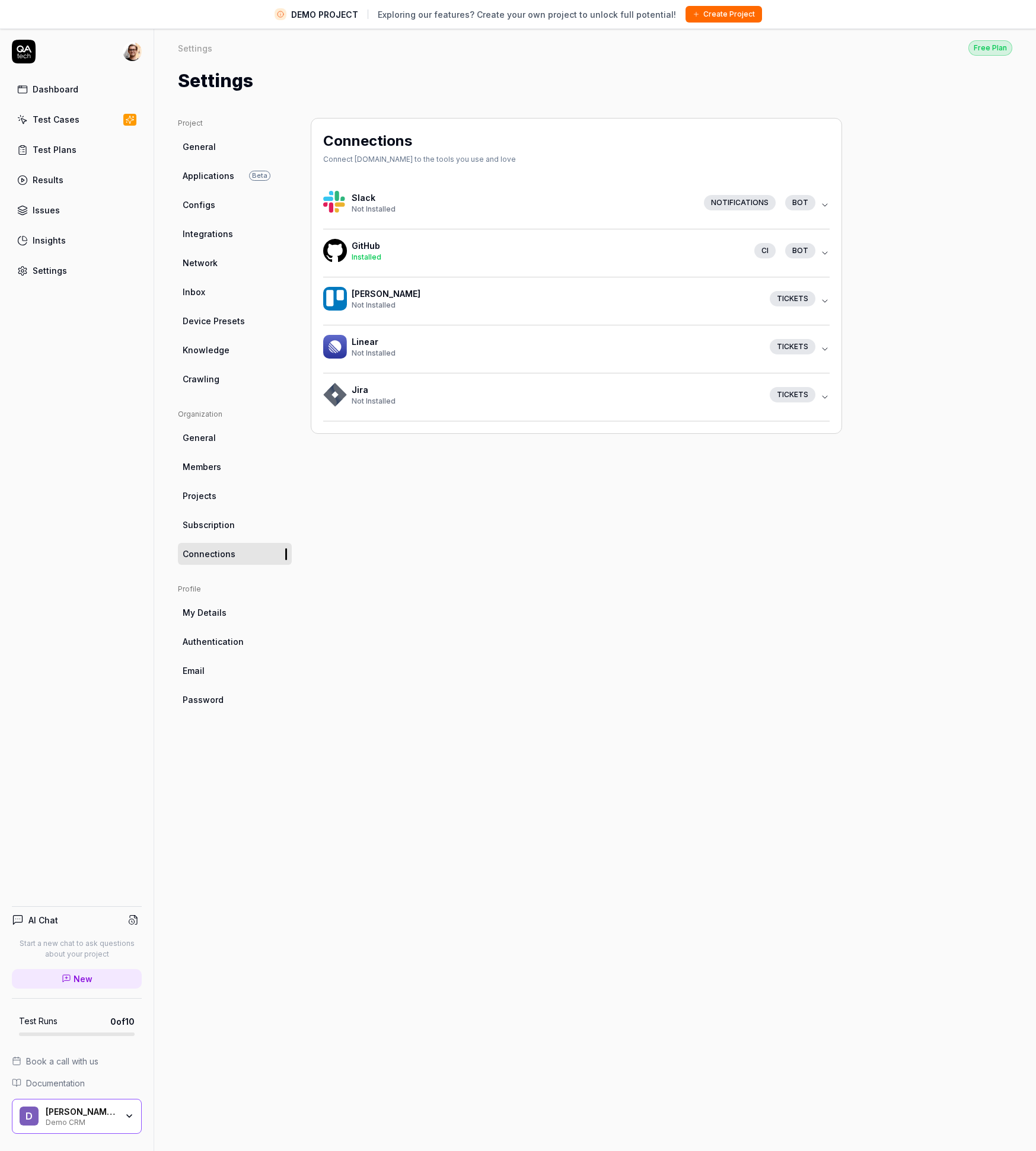
click at [394, 262] on div "GitHub Installed CI bot" at bounding box center [571, 252] width 497 height 28
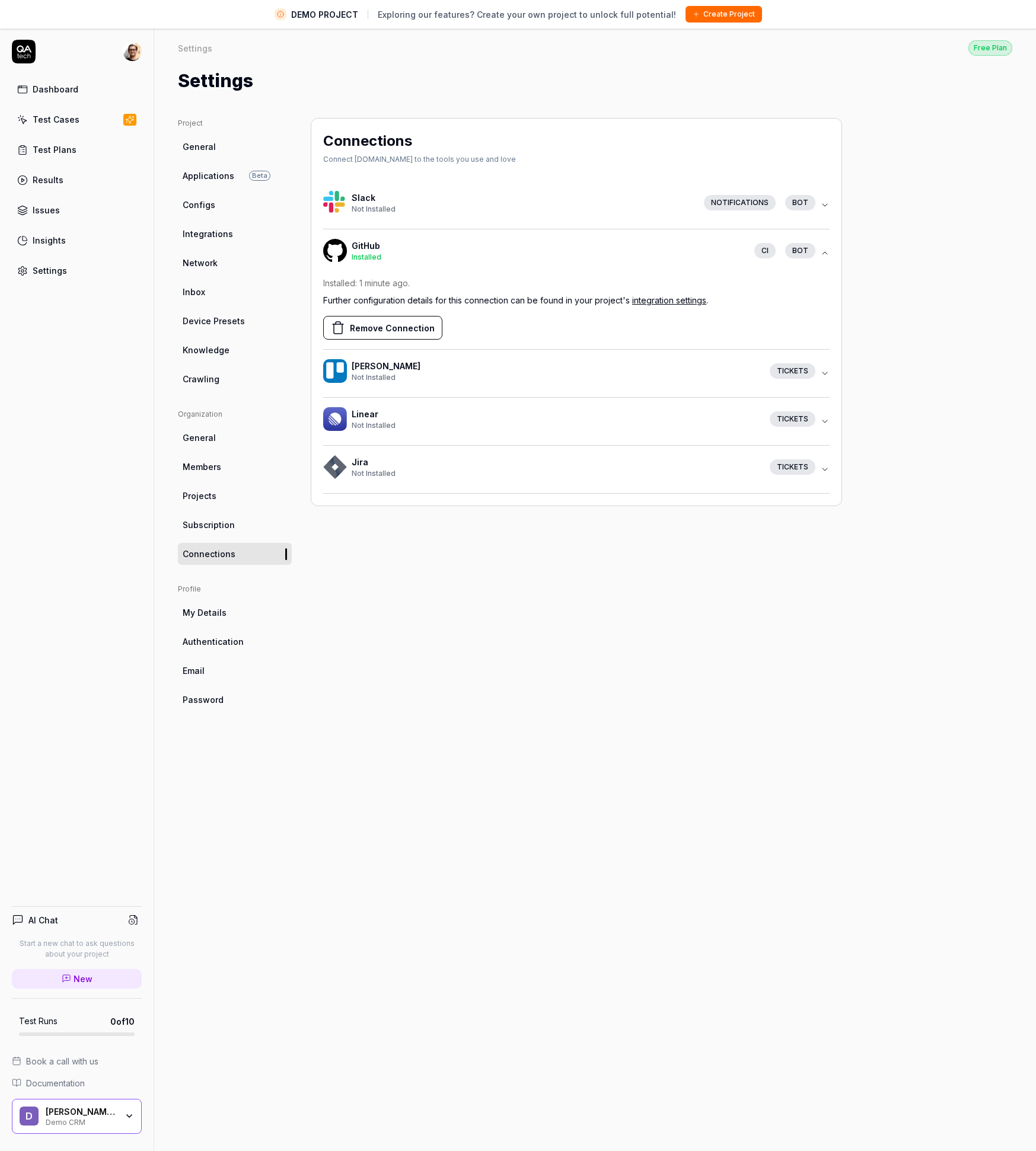
click at [61, 1123] on div "Demo CRM" at bounding box center [81, 1121] width 71 height 9
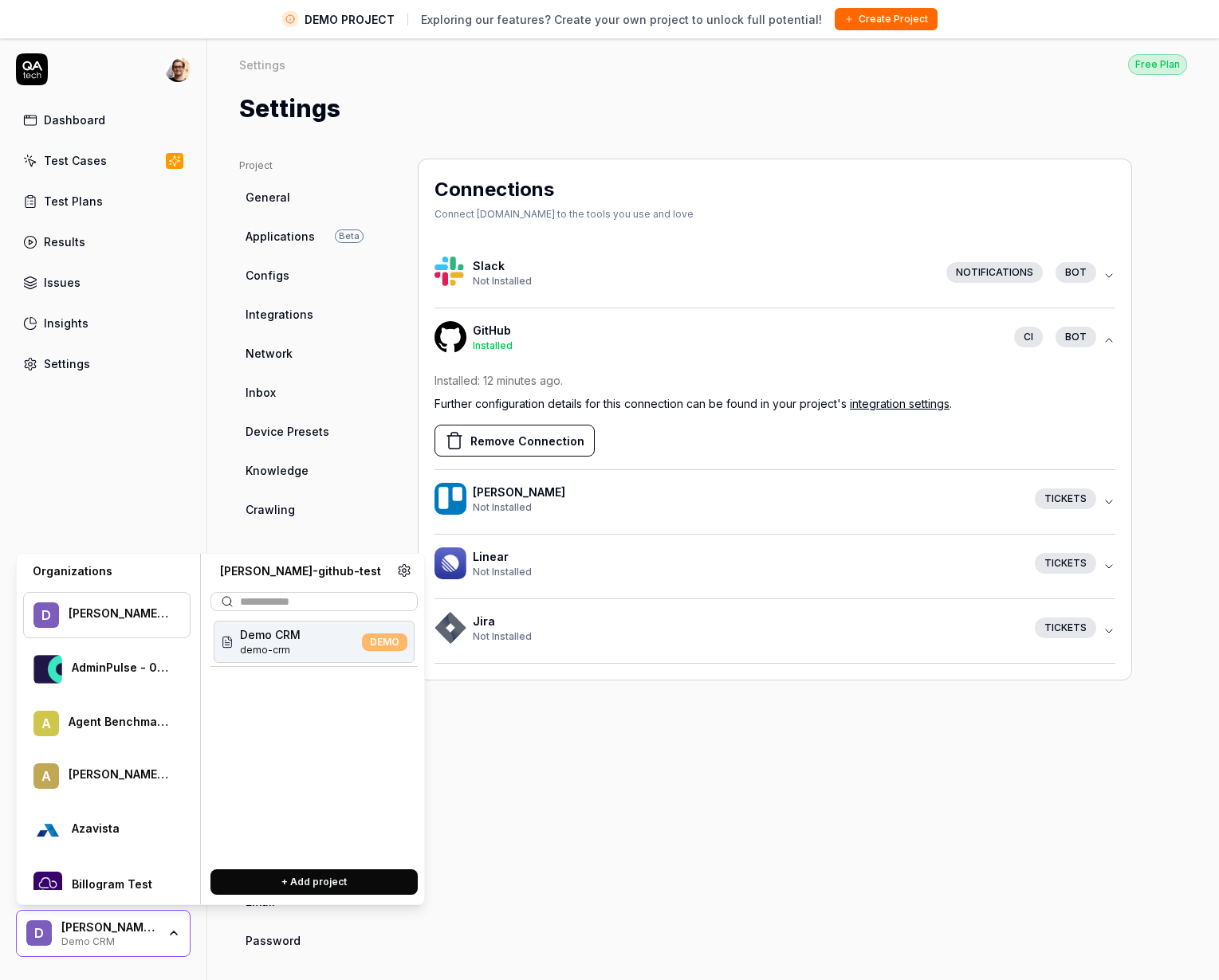
click at [761, 824] on div "Connections Connect [DOMAIN_NAME] to the tools you use and love Slack Not Insta…" at bounding box center [775, 571] width 714 height 827
